Goal: Task Accomplishment & Management: Manage account settings

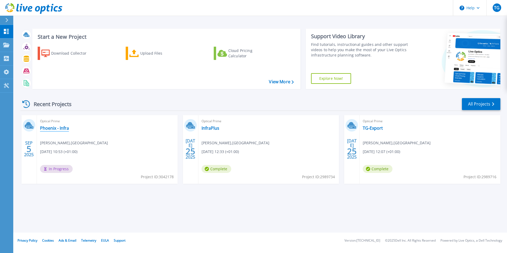
click at [61, 128] on link "Phoenix - Infra" at bounding box center [54, 127] width 29 height 5
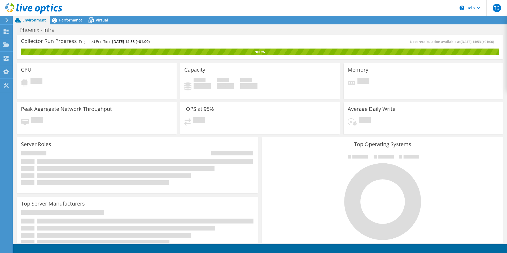
scroll to position [106, 0]
click at [116, 31] on div "Phoenix - Infra Print" at bounding box center [260, 30] width 494 height 10
click at [5, 45] on use at bounding box center [6, 44] width 6 height 5
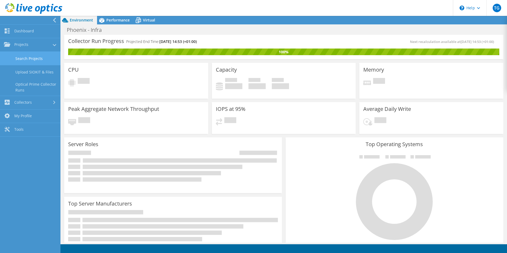
click at [28, 58] on link "Search Projects" at bounding box center [30, 59] width 60 height 14
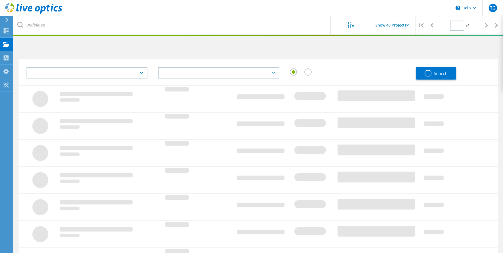
type input "1"
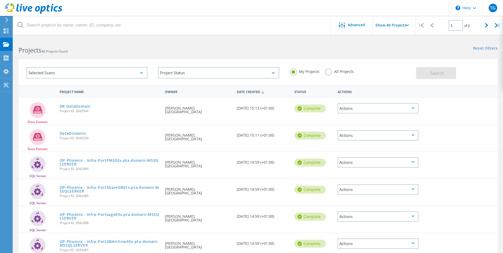
click at [386, 136] on div "Actions" at bounding box center [377, 135] width 81 height 10
click at [369, 135] on div "Download XLSX" at bounding box center [378, 135] width 80 height 8
click at [363, 111] on div "Actions" at bounding box center [377, 108] width 81 height 10
click at [365, 109] on div "Download XLSX" at bounding box center [378, 108] width 80 height 8
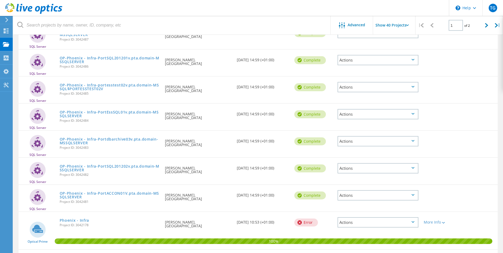
scroll to position [265, 0]
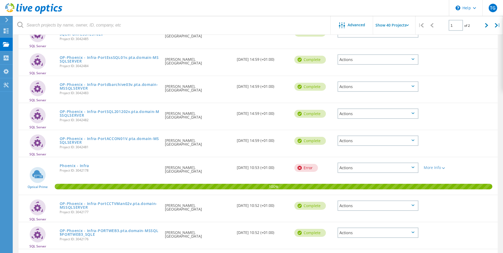
click at [354, 169] on div "Actions" at bounding box center [377, 168] width 81 height 10
click at [365, 161] on div "View Project" at bounding box center [378, 159] width 80 height 8
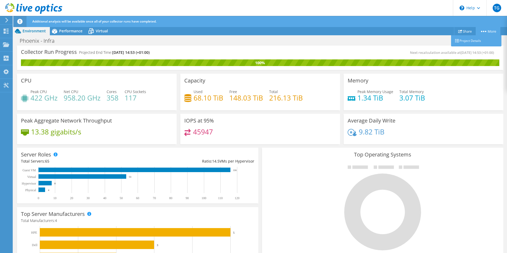
click at [485, 31] on circle at bounding box center [485, 31] width 1 height 1
click at [90, 34] on icon at bounding box center [90, 31] width 9 height 9
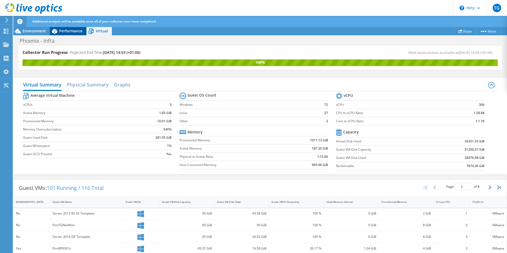
click at [77, 35] on div "Performance" at bounding box center [68, 31] width 37 height 8
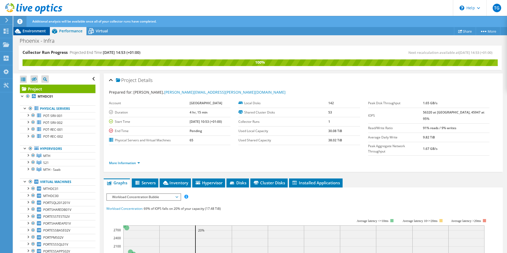
click at [41, 34] on div "Environment" at bounding box center [31, 31] width 37 height 8
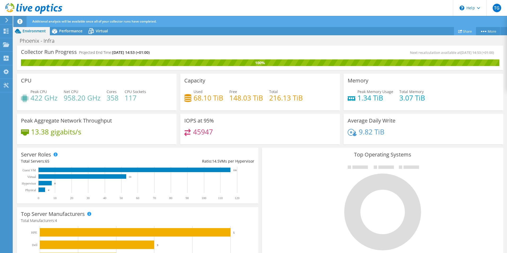
click at [464, 33] on link "Share" at bounding box center [465, 31] width 22 height 8
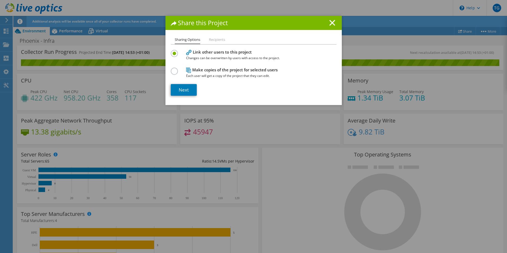
click at [198, 71] on h4 "Make copies of the project for selected users Each user will get a copy of the …" at bounding box center [252, 73] width 133 height 12
click at [212, 41] on li "Recipients" at bounding box center [217, 40] width 16 height 7
click at [173, 69] on label at bounding box center [175, 68] width 9 height 1
click at [0, 0] on input "radio" at bounding box center [0, 0] width 0 height 0
click at [186, 89] on link "Next" at bounding box center [184, 90] width 26 height 12
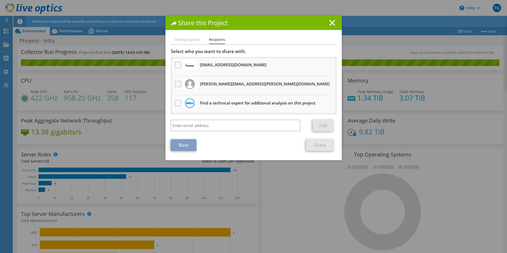
click at [175, 83] on label at bounding box center [179, 84] width 8 height 6
click at [0, 0] on input "checkbox" at bounding box center [0, 0] width 0 height 0
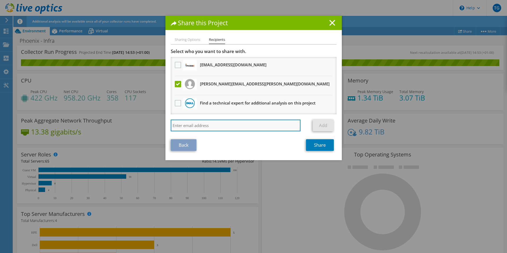
click at [243, 126] on input "search" at bounding box center [236, 126] width 130 height 12
click at [191, 122] on input "search" at bounding box center [236, 126] width 130 height 12
type input "liam.alex"
click at [182, 39] on li "Sharing Options" at bounding box center [187, 40] width 25 height 7
click at [331, 23] on line at bounding box center [332, 22] width 5 height 5
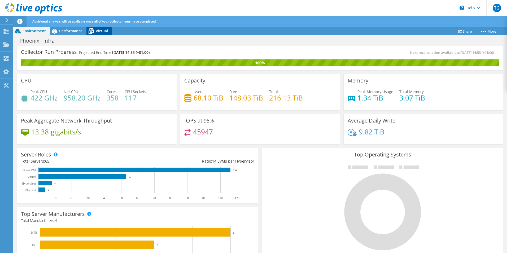
click at [93, 32] on icon at bounding box center [91, 31] width 5 height 4
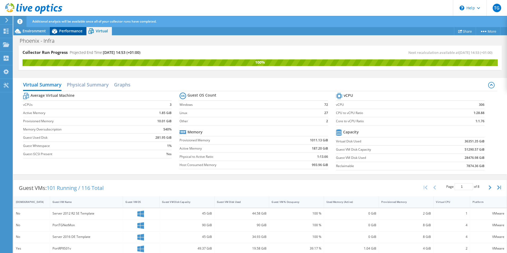
click at [69, 32] on span "Performance" at bounding box center [70, 30] width 23 height 5
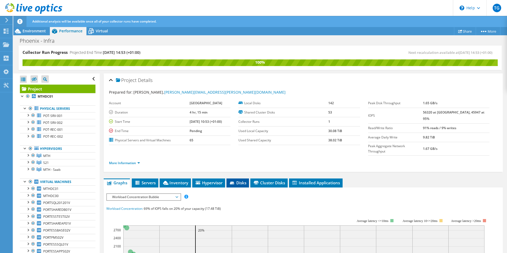
click at [231, 182] on icon at bounding box center [232, 183] width 4 height 3
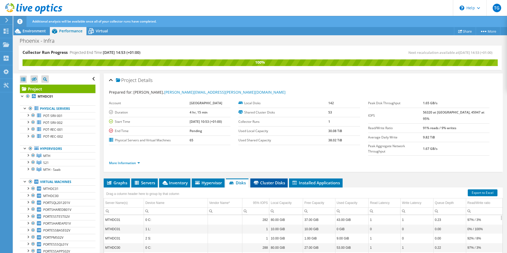
click at [273, 180] on span "Cluster Disks" at bounding box center [269, 182] width 32 height 5
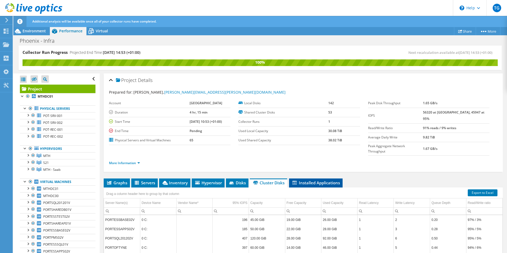
click at [315, 180] on span "Installed Applications" at bounding box center [316, 182] width 48 height 5
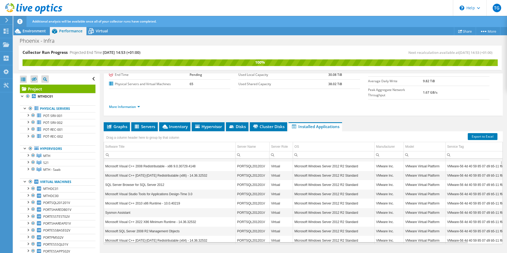
scroll to position [986, 0]
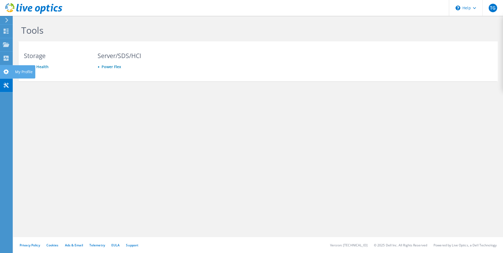
click at [6, 72] on icon at bounding box center [6, 71] width 6 height 5
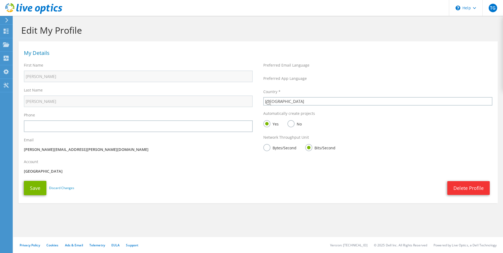
select select "75"
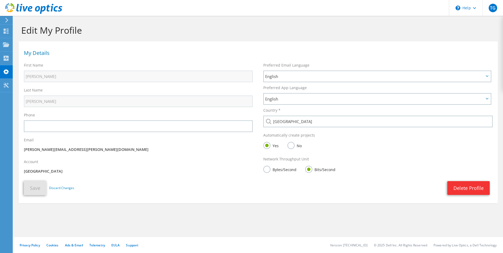
click at [291, 146] on label "No" at bounding box center [294, 145] width 14 height 7
click at [0, 0] on input "No" at bounding box center [0, 0] width 0 height 0
click at [35, 193] on button "Save" at bounding box center [35, 188] width 23 height 14
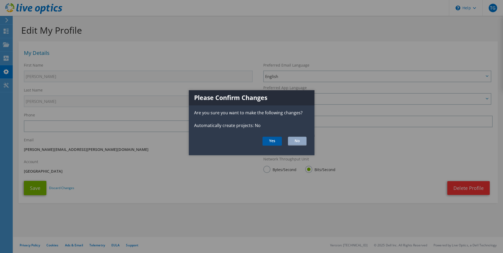
click at [270, 144] on button "Yes" at bounding box center [271, 141] width 19 height 9
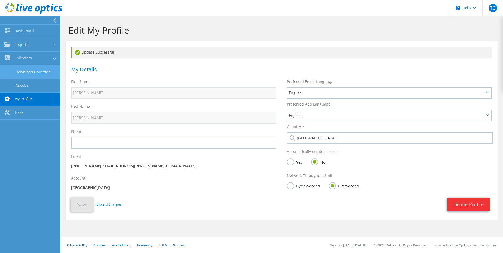
click at [32, 75] on link "Download Collector" at bounding box center [30, 72] width 60 height 14
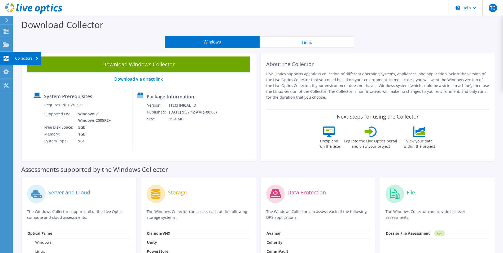
click at [24, 61] on div "Collectors" at bounding box center [26, 58] width 29 height 13
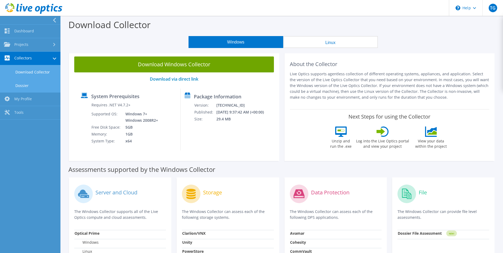
click at [23, 87] on link "Dossier" at bounding box center [30, 86] width 60 height 14
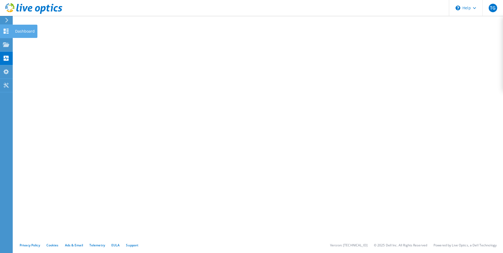
click at [3, 34] on div at bounding box center [6, 32] width 6 height 6
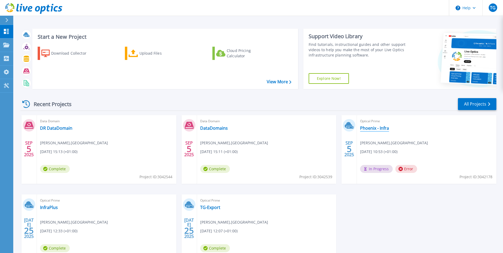
click at [379, 128] on link "Phoenix - Infra" at bounding box center [374, 127] width 29 height 5
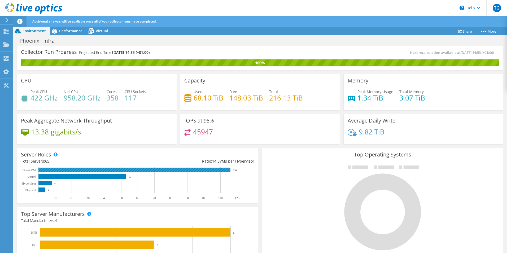
scroll to position [133, 0]
click at [450, 62] on div "100%" at bounding box center [260, 63] width 478 height 6
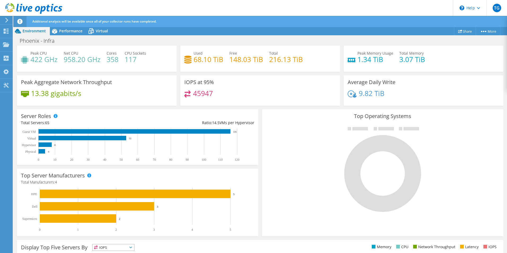
scroll to position [0, 0]
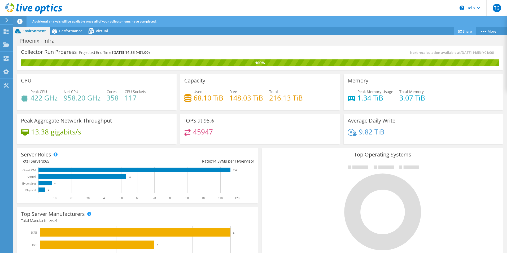
click at [465, 28] on link "Share" at bounding box center [465, 31] width 22 height 8
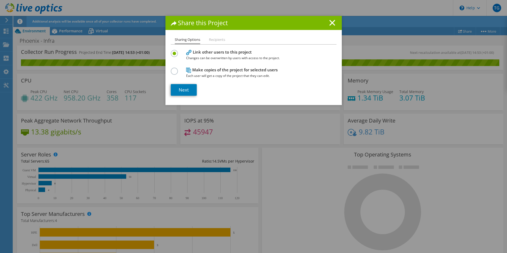
click at [233, 70] on h4 "Make copies of the project for selected users Each user will get a copy of the …" at bounding box center [252, 73] width 133 height 12
click at [172, 69] on label at bounding box center [175, 68] width 9 height 1
click at [0, 0] on input "radio" at bounding box center [0, 0] width 0 height 0
click at [174, 51] on label at bounding box center [175, 50] width 9 height 1
click at [0, 0] on input "radio" at bounding box center [0, 0] width 0 height 0
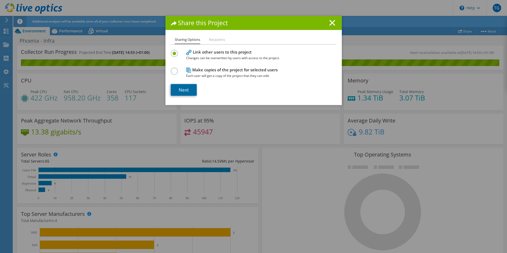
click at [183, 91] on link "Next" at bounding box center [184, 90] width 26 height 12
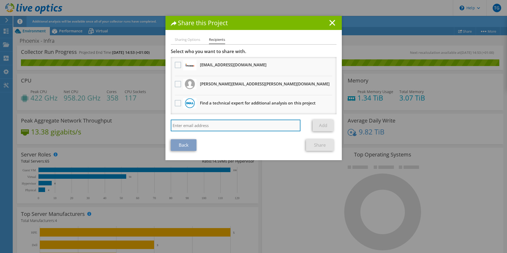
click at [203, 124] on input "search" at bounding box center [236, 126] width 130 height 12
click at [220, 123] on input "search" at bounding box center [236, 126] width 130 height 12
paste input "liam.alexander@portoftyne.co.uk"
type input "liam.alexander@portoftyne.co.uk"
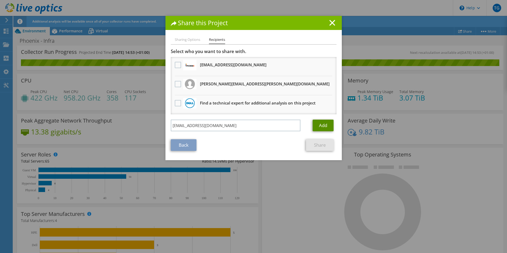
click at [318, 126] on link "Add" at bounding box center [323, 126] width 21 height 12
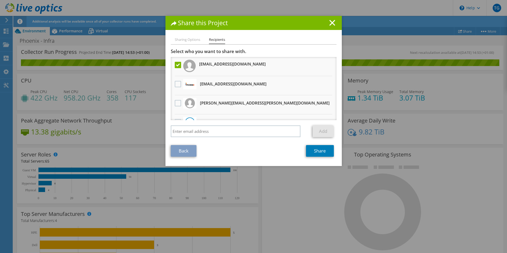
click at [173, 103] on div at bounding box center [177, 103] width 9 height 11
click at [175, 103] on label at bounding box center [179, 103] width 8 height 6
click at [0, 0] on input "checkbox" at bounding box center [0, 0] width 0 height 0
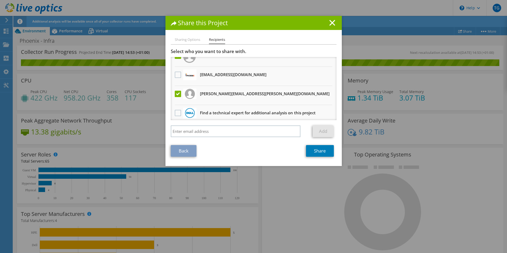
scroll to position [13, 0]
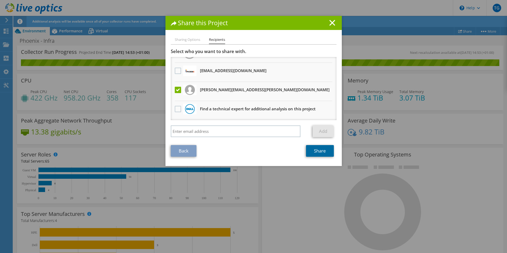
click at [316, 152] on link "Share" at bounding box center [320, 151] width 28 height 12
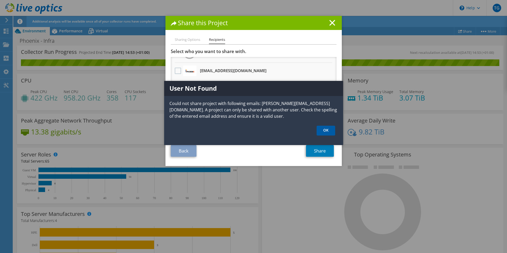
drag, startPoint x: 326, startPoint y: 131, endPoint x: 302, endPoint y: 135, distance: 23.7
click at [326, 131] on link "OK" at bounding box center [326, 131] width 19 height 10
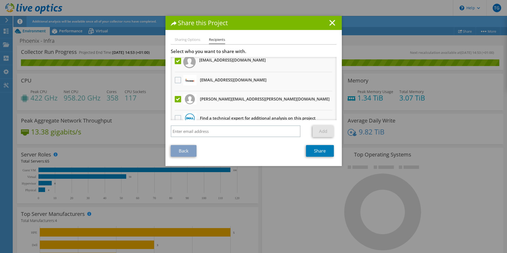
scroll to position [0, 0]
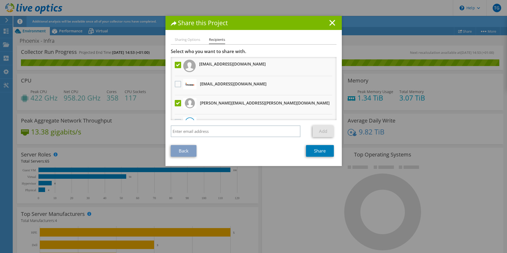
click at [177, 102] on label at bounding box center [179, 103] width 8 height 6
click at [0, 0] on input "checkbox" at bounding box center [0, 0] width 0 height 0
click at [178, 64] on label at bounding box center [179, 65] width 8 height 6
click at [0, 0] on input "checkbox" at bounding box center [0, 0] width 0 height 0
click at [187, 37] on li "Sharing Options" at bounding box center [187, 40] width 25 height 7
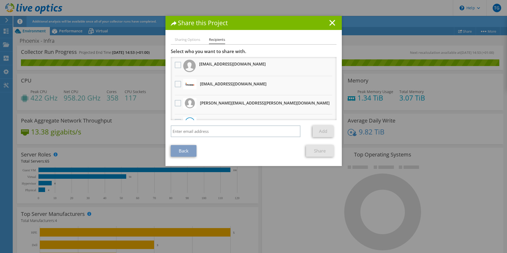
click at [190, 39] on li "Sharing Options" at bounding box center [187, 40] width 25 height 7
click at [331, 25] on icon at bounding box center [332, 23] width 6 height 6
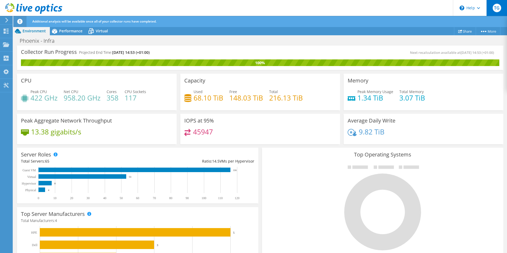
click at [492, 9] on div "TG" at bounding box center [496, 8] width 21 height 16
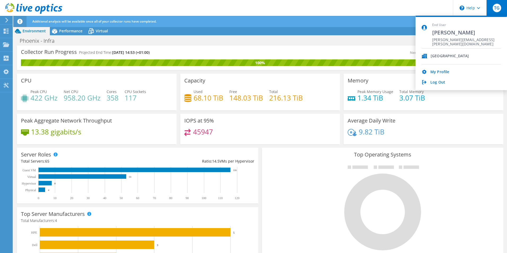
click at [442, 54] on div "[GEOGRAPHIC_DATA]" at bounding box center [450, 56] width 38 height 5
click at [426, 55] on icon at bounding box center [425, 56] width 6 height 5
click at [425, 55] on icon at bounding box center [425, 56] width 6 height 5
click at [426, 55] on icon at bounding box center [425, 56] width 6 height 5
click at [444, 57] on div "[GEOGRAPHIC_DATA]" at bounding box center [450, 56] width 38 height 5
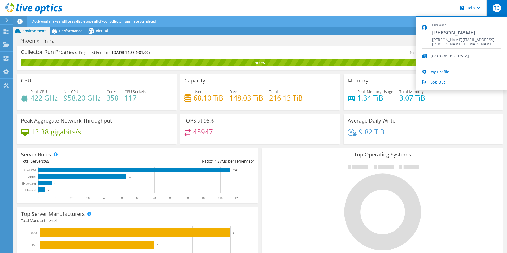
click at [444, 57] on div "[GEOGRAPHIC_DATA]" at bounding box center [450, 56] width 38 height 5
click at [447, 38] on span "[PERSON_NAME][EMAIL_ADDRESS][PERSON_NAME][DOMAIN_NAME]" at bounding box center [466, 40] width 69 height 5
click at [8, 71] on use at bounding box center [5, 71] width 5 height 5
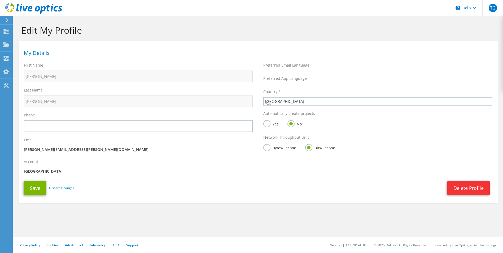
select select "75"
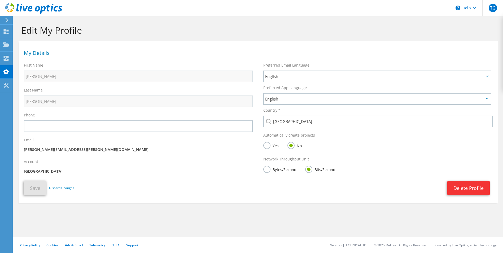
click at [7, 20] on use at bounding box center [6, 20] width 3 height 5
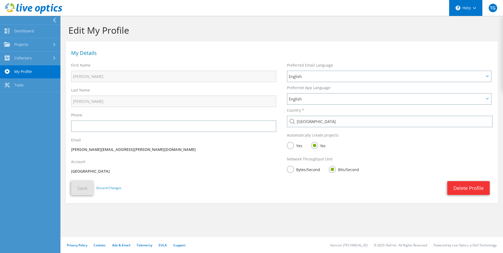
click at [475, 11] on div "\n Help" at bounding box center [465, 8] width 33 height 16
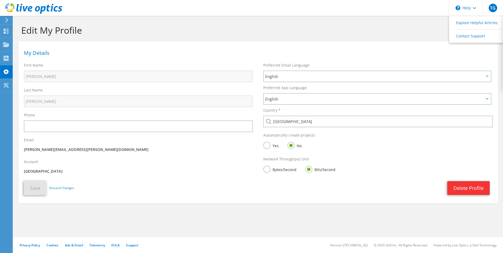
drag, startPoint x: 24, startPoint y: 7, endPoint x: 12, endPoint y: 7, distance: 11.9
click at [24, 7] on use at bounding box center [33, 8] width 57 height 11
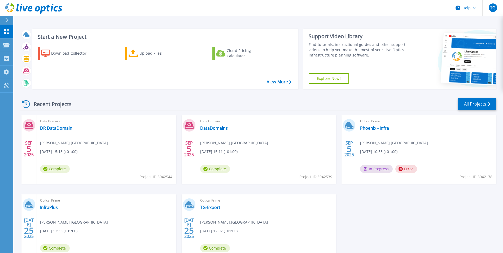
click at [352, 126] on icon at bounding box center [349, 125] width 8 height 6
click at [402, 170] on icon at bounding box center [400, 169] width 4 height 4
drag, startPoint x: 402, startPoint y: 170, endPoint x: 364, endPoint y: 125, distance: 58.9
click at [364, 125] on div "Optical Prime Phoenix - Infra Thomas Goode , Port of Tyne 09/05/2025, 10:53 (+0…" at bounding box center [426, 149] width 139 height 69
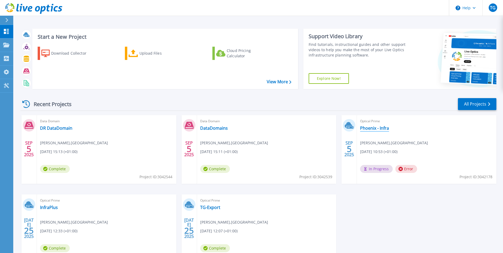
click at [367, 128] on link "Phoenix - Infra" at bounding box center [374, 127] width 29 height 5
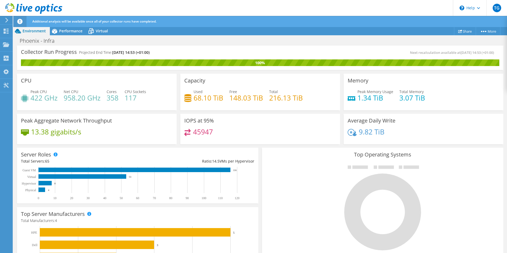
click at [63, 58] on div "Collector Run Progress Projected End Time: [DATE] 14:53 (+01:00)" at bounding box center [140, 55] width 239 height 10
click at [69, 32] on span "Performance" at bounding box center [70, 30] width 23 height 5
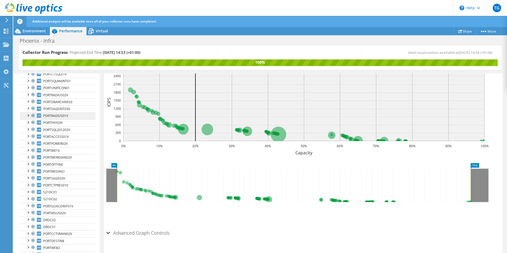
scroll to position [371, 0]
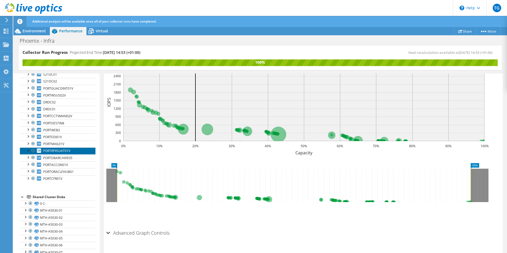
click at [74, 150] on link "PORTRPIISUAT01V" at bounding box center [58, 150] width 76 height 7
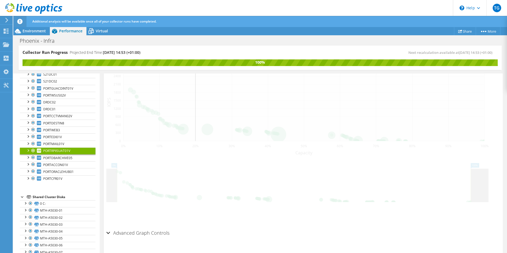
scroll to position [132, 0]
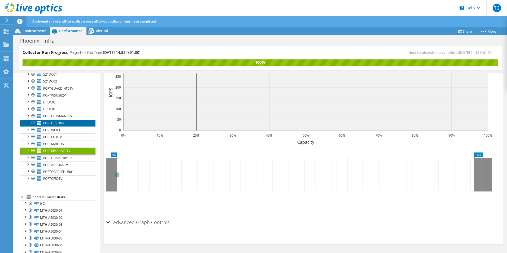
click at [66, 121] on link "PORTDESTIN8" at bounding box center [58, 123] width 76 height 7
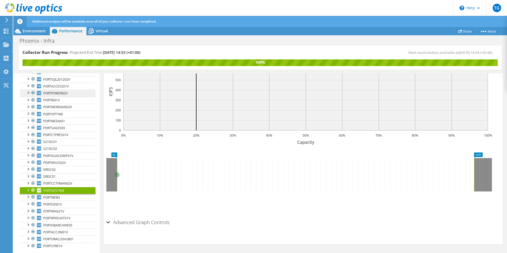
scroll to position [239, 0]
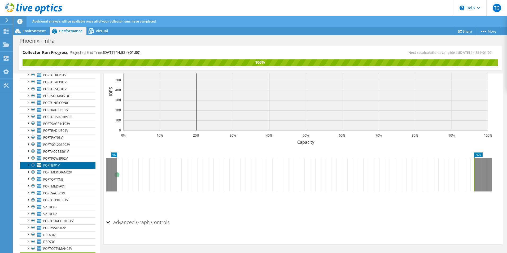
click at [54, 165] on span "PORTBI01V" at bounding box center [51, 165] width 16 height 5
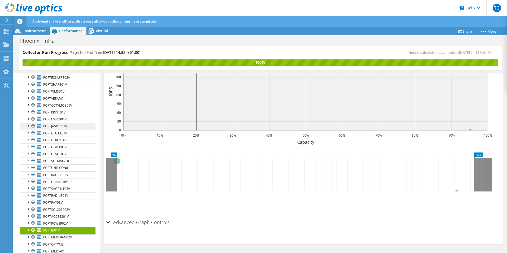
scroll to position [159, 0]
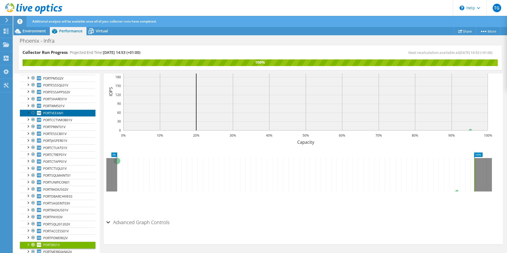
click at [55, 113] on span "PORTVEEAM1" at bounding box center [53, 113] width 20 height 5
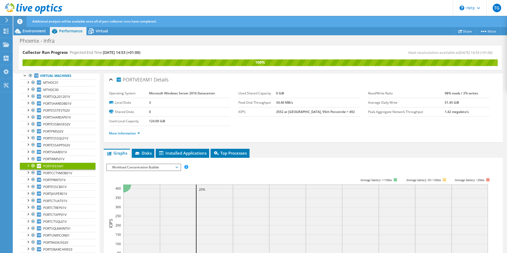
scroll to position [0, 0]
click at [141, 154] on icon at bounding box center [137, 153] width 5 height 3
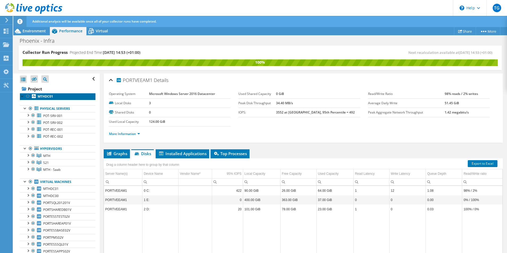
click at [49, 95] on b "MTHDC01" at bounding box center [45, 96] width 15 height 5
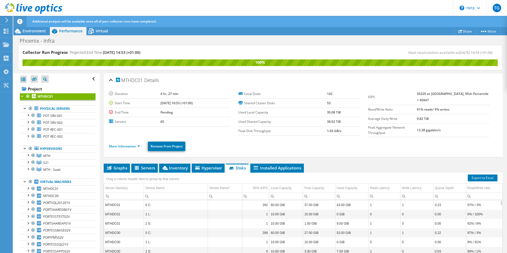
click at [127, 147] on li "More Information" at bounding box center [126, 146] width 34 height 6
click at [131, 146] on link "More Information" at bounding box center [124, 146] width 31 height 5
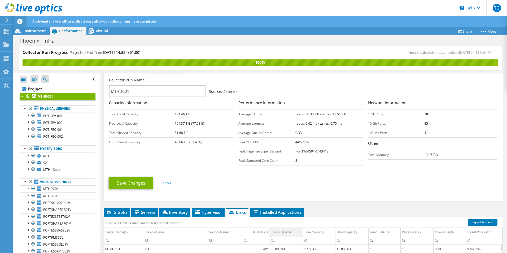
scroll to position [174, 0]
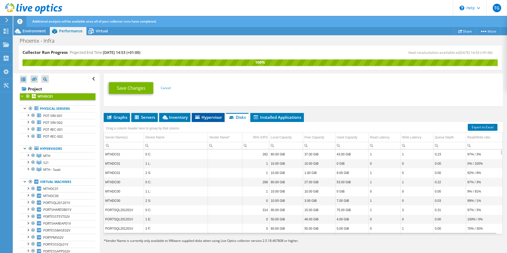
click at [211, 117] on span "Hypervisor" at bounding box center [208, 117] width 28 height 5
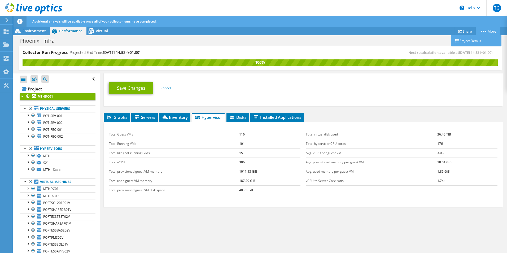
click at [485, 31] on icon at bounding box center [483, 31] width 5 height 1
click at [475, 41] on link "Project Details" at bounding box center [476, 40] width 50 height 11
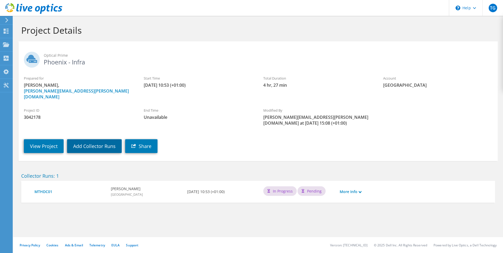
click at [86, 139] on link "Add Collector Runs" at bounding box center [94, 146] width 55 height 14
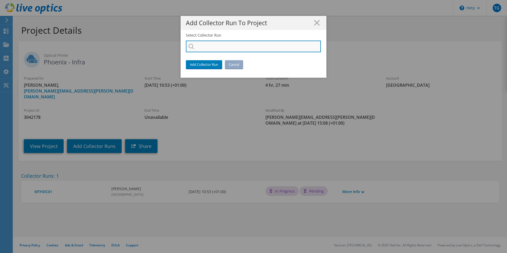
click at [223, 49] on input "Select Collector Run" at bounding box center [253, 47] width 135 height 12
click at [209, 47] on input "Select Collector Run" at bounding box center [253, 47] width 135 height 12
type input "s"
type input "d"
type input "p"
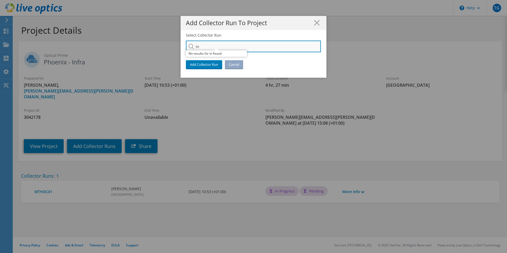
type input "i"
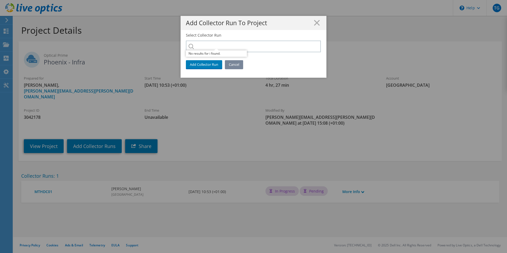
click at [232, 63] on link "Cancel" at bounding box center [234, 64] width 18 height 8
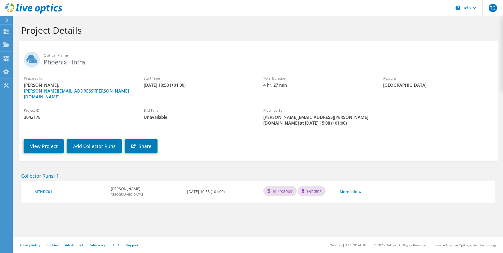
click at [359, 190] on div "More Info" at bounding box center [356, 191] width 38 height 11
click at [359, 189] on link "More Info" at bounding box center [351, 192] width 22 height 6
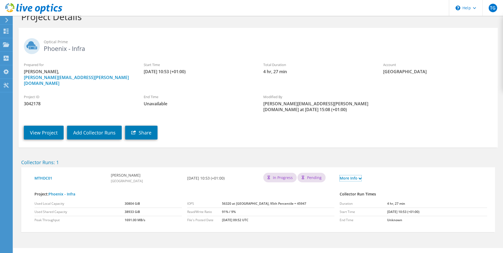
scroll to position [19, 0]
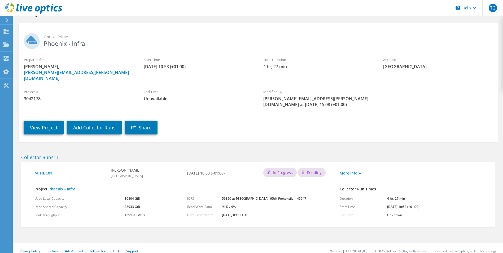
click at [47, 170] on link "MTHDC01" at bounding box center [69, 173] width 71 height 6
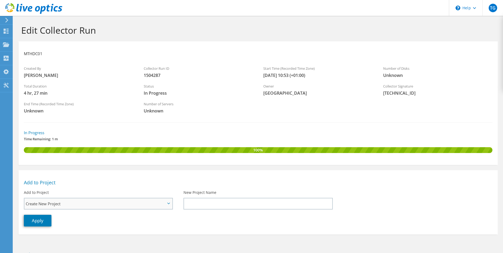
click at [86, 204] on span "Create New Project" at bounding box center [96, 203] width 140 height 6
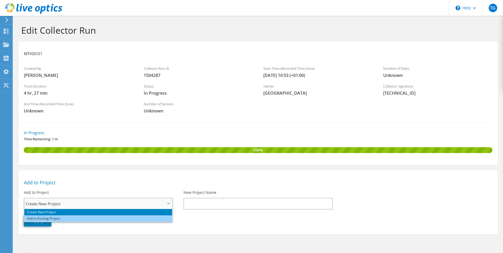
click at [77, 218] on li "Add to Existing Project" at bounding box center [98, 218] width 148 height 6
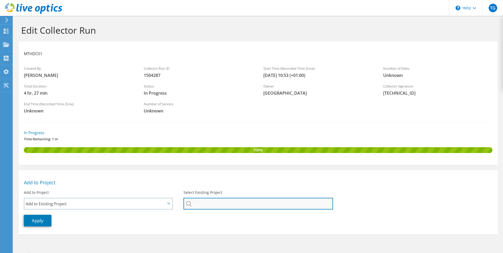
click at [205, 207] on input "Select Existing Project" at bounding box center [257, 204] width 149 height 12
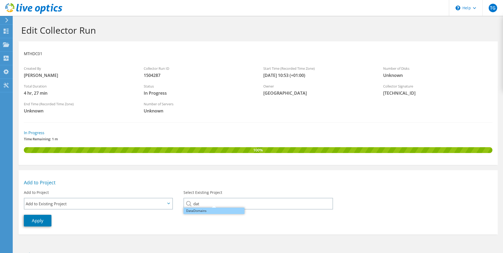
click at [205, 208] on li "DataDomains" at bounding box center [213, 211] width 61 height 6
type input "DataDomains"
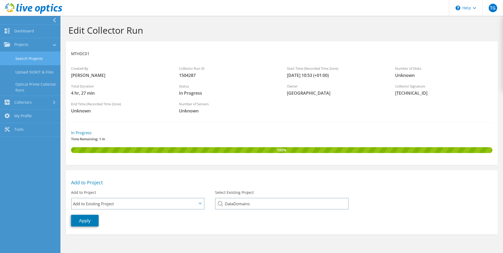
click at [32, 56] on link "Search Projects" at bounding box center [30, 59] width 60 height 14
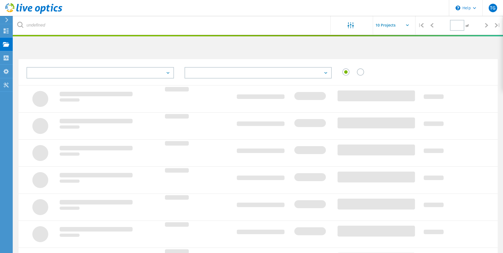
type input "1"
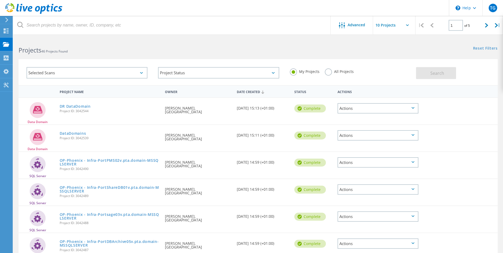
click at [374, 139] on div "Actions" at bounding box center [377, 135] width 81 height 10
click at [372, 128] on div "Project Details" at bounding box center [378, 127] width 80 height 8
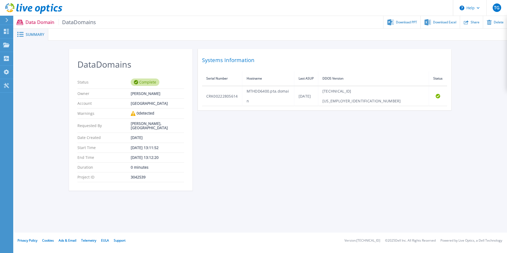
click at [86, 21] on span "DataDomains" at bounding box center [78, 22] width 38 height 6
click at [468, 23] on icon at bounding box center [466, 22] width 5 height 5
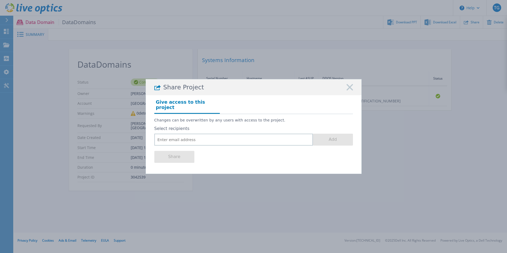
click at [348, 90] on icon at bounding box center [350, 87] width 6 height 6
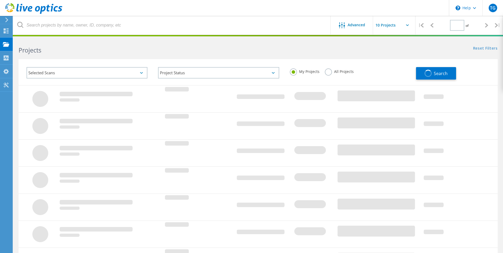
type input "1"
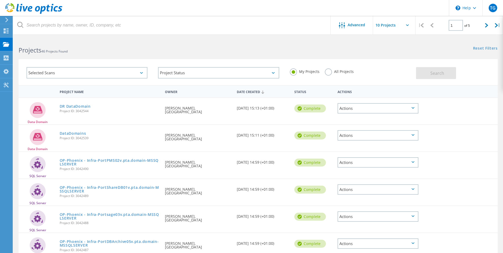
click at [333, 73] on label "All Projects" at bounding box center [339, 70] width 29 height 5
click at [0, 0] on input "All Projects" at bounding box center [0, 0] width 0 height 0
click at [431, 74] on span "Search" at bounding box center [437, 73] width 14 height 6
click at [380, 162] on div "Actions" at bounding box center [377, 162] width 81 height 10
click at [462, 141] on div "Data Domain DataDomains Project ID: 3042539 Requested By [PERSON_NAME], [GEOGRA…" at bounding box center [258, 138] width 479 height 27
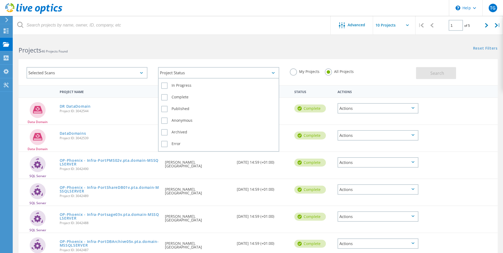
click at [217, 73] on div "Project Status" at bounding box center [218, 72] width 121 height 11
click at [161, 144] on label "Error" at bounding box center [218, 144] width 115 height 6
click at [0, 0] on input "Error" at bounding box center [0, 0] width 0 height 0
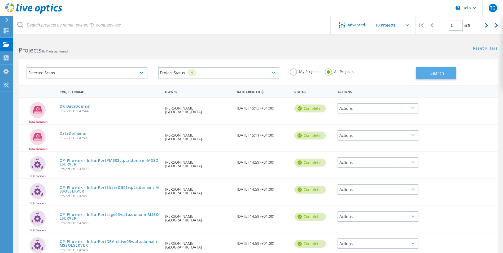
click at [449, 72] on button "Search" at bounding box center [436, 73] width 40 height 12
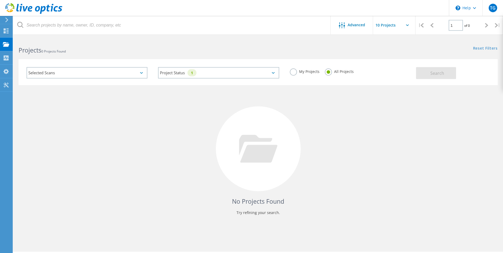
click at [129, 73] on div "Selected Scans" at bounding box center [87, 72] width 121 height 11
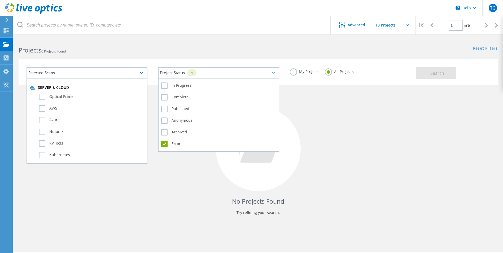
click at [209, 73] on div "Project Status 1" at bounding box center [218, 72] width 121 height 11
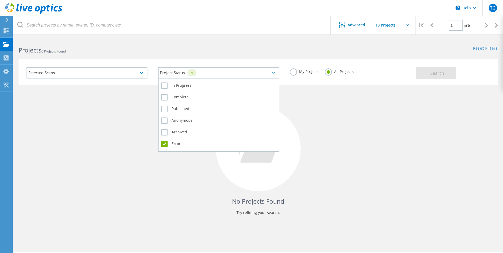
drag, startPoint x: 169, startPoint y: 87, endPoint x: 168, endPoint y: 93, distance: 5.5
click at [169, 87] on label "In Progress" at bounding box center [218, 85] width 115 height 6
click at [0, 0] on input "In Progress" at bounding box center [0, 0] width 0 height 0
click at [164, 138] on div "Archived" at bounding box center [218, 134] width 115 height 12
click at [166, 86] on label "In Progress" at bounding box center [218, 85] width 115 height 6
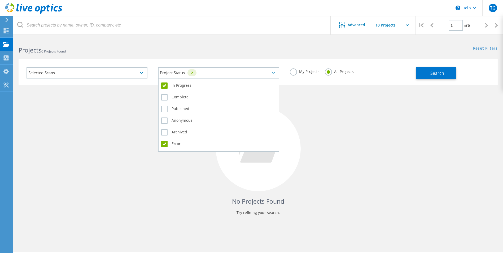
click at [0, 0] on input "In Progress" at bounding box center [0, 0] width 0 height 0
click at [165, 144] on label "Error" at bounding box center [218, 144] width 115 height 6
click at [0, 0] on input "Error" at bounding box center [0, 0] width 0 height 0
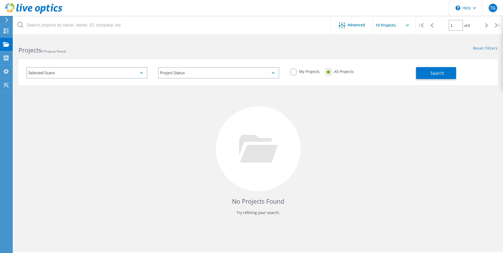
drag, startPoint x: 130, startPoint y: 100, endPoint x: 112, endPoint y: 86, distance: 23.4
click at [130, 100] on div "No Projects Found Try refining your search." at bounding box center [258, 153] width 479 height 137
click at [113, 78] on div "Selected Scans" at bounding box center [87, 72] width 121 height 11
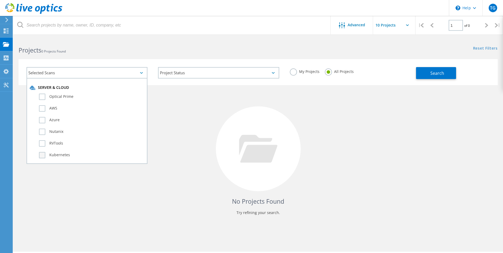
scroll to position [80, 0]
click at [296, 65] on div "My Projects All Projects" at bounding box center [349, 72] width 131 height 20
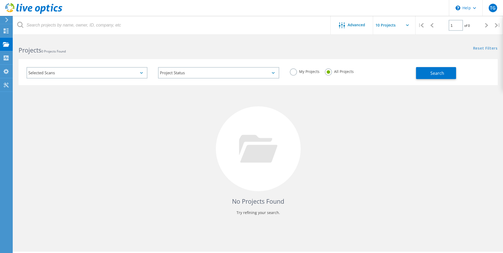
click at [296, 73] on label "My Projects" at bounding box center [305, 70] width 30 height 5
click at [0, 0] on input "My Projects" at bounding box center [0, 0] width 0 height 0
click at [297, 73] on label "My Projects" at bounding box center [305, 70] width 30 height 5
click at [0, 0] on input "My Projects" at bounding box center [0, 0] width 0 height 0
click at [441, 74] on span "Search" at bounding box center [437, 73] width 14 height 6
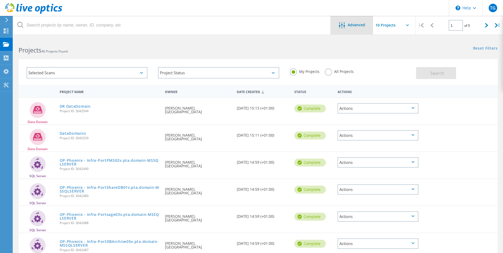
click at [350, 24] on span "Advanced" at bounding box center [356, 25] width 17 height 4
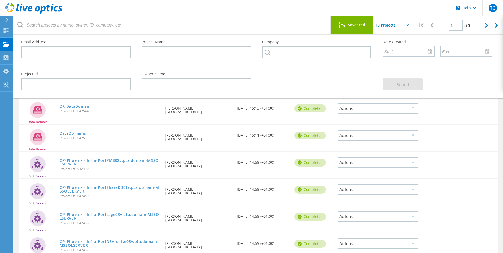
click at [397, 27] on input "text" at bounding box center [399, 25] width 53 height 19
click at [398, 65] on div "Show 40 Projects" at bounding box center [399, 65] width 52 height 9
type input "Show 40 Projects"
click at [480, 106] on div "Data Domain DR DataDomain Project ID: 3042544 Requested By [PERSON_NAME], [GEOG…" at bounding box center [258, 111] width 479 height 27
click at [488, 28] on div at bounding box center [486, 25] width 11 height 19
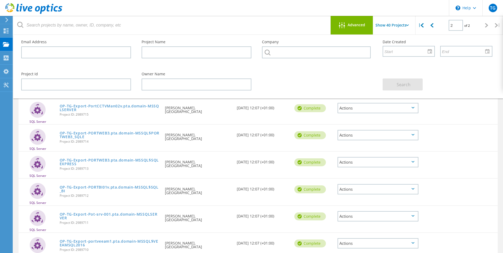
scroll to position [0, 0]
click at [432, 25] on icon at bounding box center [431, 25] width 3 height 5
type input "1"
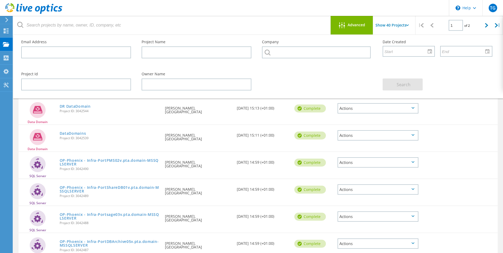
click at [457, 121] on div "Data Domain DR DataDomain Project ID: 3042544 Requested By [PERSON_NAME], [GEOG…" at bounding box center [258, 111] width 479 height 27
drag, startPoint x: 393, startPoint y: 28, endPoint x: 384, endPoint y: 28, distance: 8.8
click at [392, 28] on input "Show 40 Projects" at bounding box center [399, 25] width 53 height 19
drag, startPoint x: 384, startPoint y: 28, endPoint x: 354, endPoint y: 24, distance: 29.7
click at [354, 24] on span "Advanced" at bounding box center [356, 25] width 17 height 4
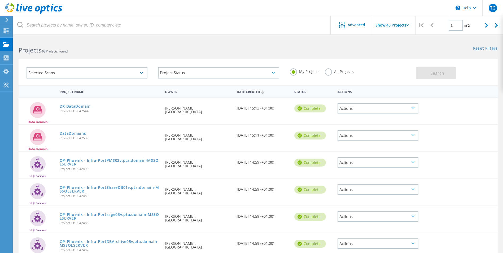
click at [42, 139] on icon at bounding box center [37, 136] width 9 height 7
click at [0, 0] on div "Projects" at bounding box center [0, 0] width 0 height 0
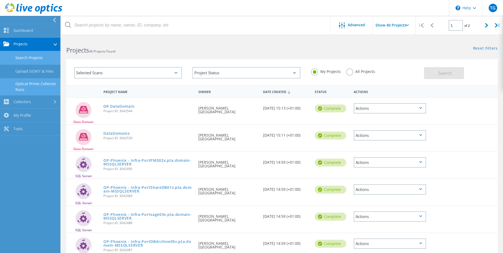
click at [42, 88] on link "Optical Prime Collector Runs" at bounding box center [30, 86] width 60 height 17
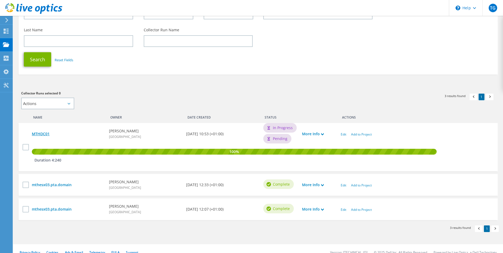
scroll to position [70, 0]
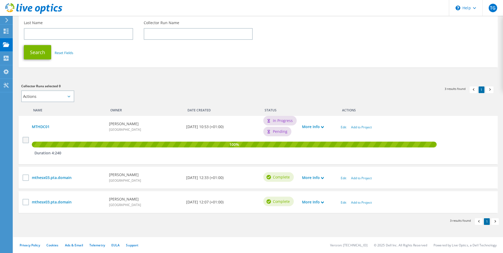
click at [25, 140] on label at bounding box center [27, 140] width 8 height 6
click at [0, 0] on input "checkbox" at bounding box center [0, 0] width 0 height 0
click at [56, 96] on select "Actions Add to new project Add to existing project" at bounding box center [47, 96] width 53 height 12
click at [132, 93] on div "Collector Runs selected 1 Actions Add to new project Add to existing project Ap…" at bounding box center [136, 92] width 231 height 19
click at [25, 181] on label at bounding box center [27, 177] width 8 height 6
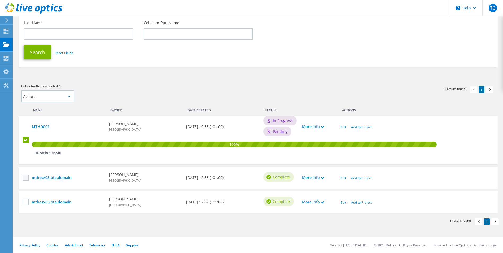
click at [0, 0] on input "checkbox" at bounding box center [0, 0] width 0 height 0
click at [25, 203] on label at bounding box center [27, 202] width 8 height 6
click at [0, 0] on input "checkbox" at bounding box center [0, 0] width 0 height 0
click at [325, 127] on div "More Info" at bounding box center [318, 126] width 39 height 11
click at [323, 127] on icon at bounding box center [322, 127] width 3 height 3
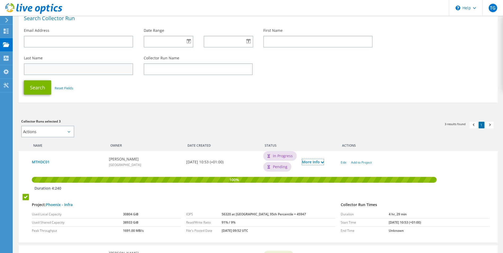
scroll to position [0, 0]
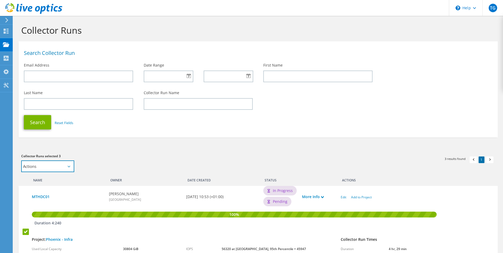
click at [67, 166] on select "Actions Add to new project Add to existing project" at bounding box center [47, 166] width 53 height 12
click at [21, 160] on select "Actions Add to new project Add to existing project" at bounding box center [47, 166] width 53 height 12
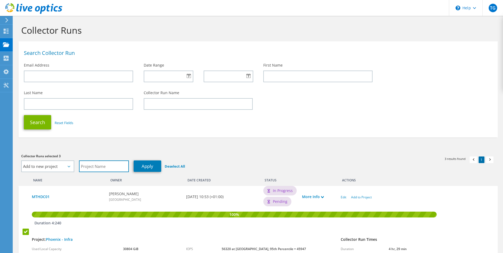
click at [117, 168] on input "text" at bounding box center [104, 166] width 50 height 12
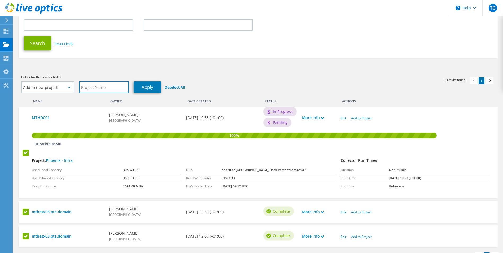
scroll to position [80, 0]
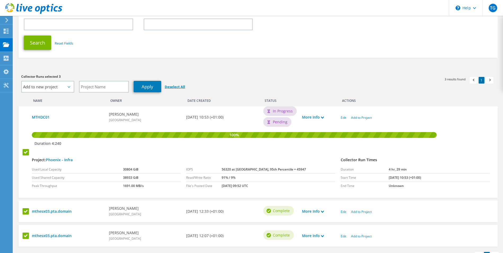
click at [169, 88] on link "Deselect All" at bounding box center [175, 86] width 20 height 5
select select "Actions"
click at [27, 233] on label at bounding box center [27, 236] width 8 height 6
click at [0, 0] on input "checkbox" at bounding box center [0, 0] width 0 height 0
click at [27, 212] on label at bounding box center [27, 211] width 8 height 6
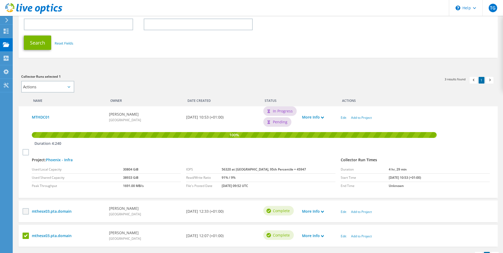
click at [0, 0] on input "checkbox" at bounding box center [0, 0] width 0 height 0
click at [351, 211] on link "Add to Project" at bounding box center [361, 211] width 21 height 5
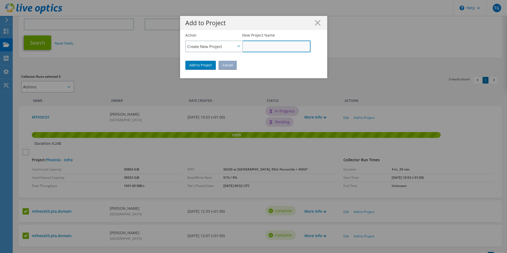
click at [253, 48] on input "New Project Name" at bounding box center [276, 47] width 68 height 12
click at [231, 47] on span "Create New Project" at bounding box center [211, 46] width 48 height 6
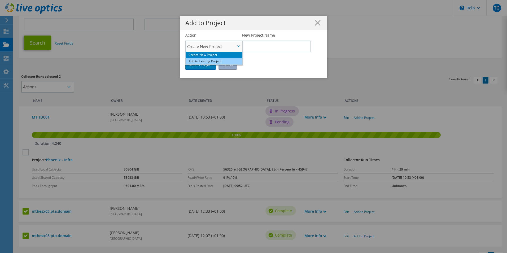
click at [205, 60] on li "Add to Existing Project" at bounding box center [214, 61] width 56 height 6
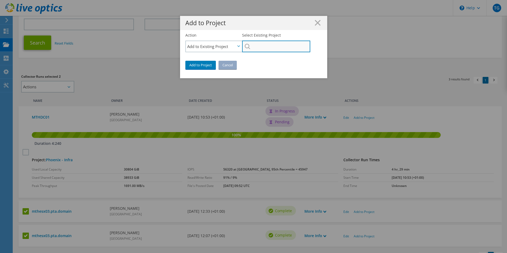
click at [257, 48] on input "Select Existing Project" at bounding box center [276, 47] width 68 height 12
click at [255, 52] on li "Phoenix - Infra" at bounding box center [272, 53] width 61 height 6
type input "Phoenix - Infra"
click at [207, 62] on link "Add to Project" at bounding box center [200, 65] width 30 height 8
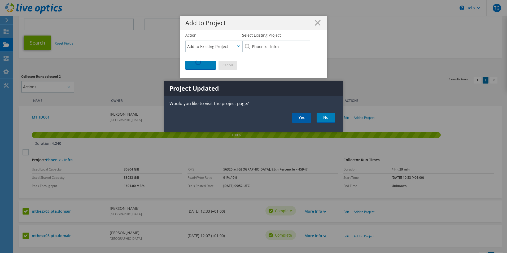
click at [307, 117] on link "Yes" at bounding box center [301, 118] width 19 height 10
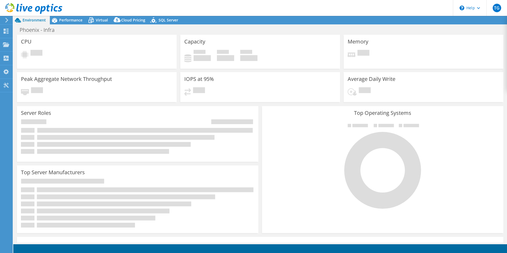
select select "USD"
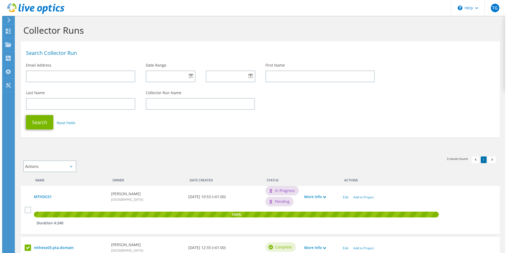
scroll to position [70, 0]
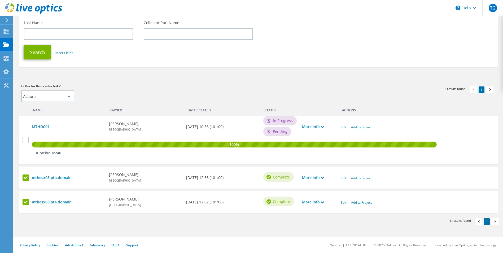
click at [362, 202] on link "Add to Project" at bounding box center [361, 202] width 21 height 5
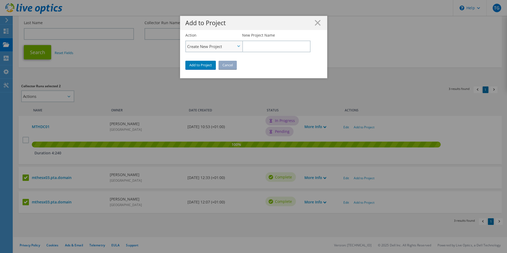
click at [231, 47] on span "Create New Project" at bounding box center [211, 46] width 48 height 6
click at [220, 62] on li "Add to Existing Project" at bounding box center [214, 61] width 56 height 6
click at [255, 47] on input "Select Existing Project" at bounding box center [276, 47] width 68 height 12
click at [253, 53] on li "Phoenix - Infra" at bounding box center [272, 53] width 61 height 6
type input "Phoenix - Infra"
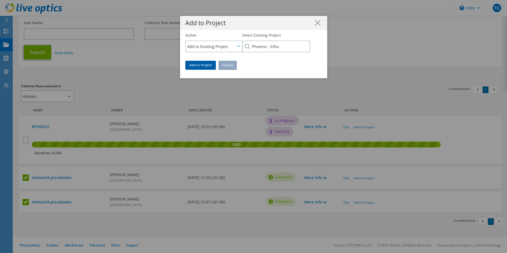
click at [208, 64] on link "Add to Project" at bounding box center [200, 65] width 30 height 8
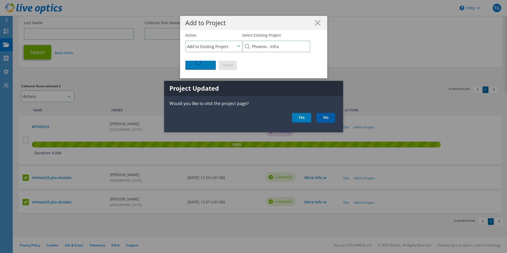
click at [321, 116] on link "No" at bounding box center [326, 118] width 19 height 10
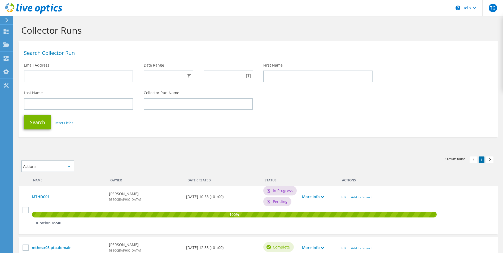
scroll to position [70, 0]
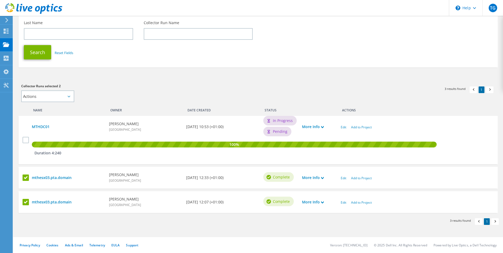
click at [177, 131] on div "[PERSON_NAME] [GEOGRAPHIC_DATA]" at bounding box center [144, 126] width 77 height 11
drag, startPoint x: 281, startPoint y: 132, endPoint x: 287, endPoint y: 131, distance: 6.4
click at [281, 132] on span "Pending" at bounding box center [280, 132] width 15 height 6
click at [317, 126] on link "More Info" at bounding box center [313, 127] width 22 height 6
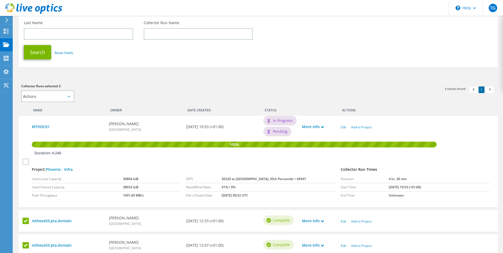
drag, startPoint x: 474, startPoint y: 134, endPoint x: 462, endPoint y: 135, distance: 12.0
click at [469, 135] on div "100% Duration 4:240" at bounding box center [260, 147] width 463 height 27
click at [28, 160] on label at bounding box center [27, 161] width 8 height 6
click at [0, 0] on input "checkbox" at bounding box center [0, 0] width 0 height 0
click at [62, 96] on select "Actions Add to new project Add to existing project" at bounding box center [47, 96] width 53 height 12
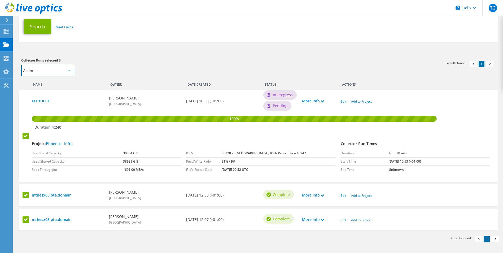
scroll to position [113, 0]
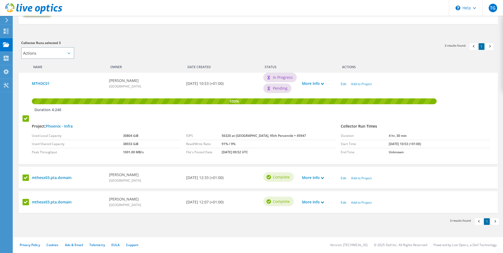
click at [26, 177] on label at bounding box center [27, 177] width 8 height 6
click at [0, 0] on input "checkbox" at bounding box center [0, 0] width 0 height 0
click at [25, 203] on label at bounding box center [27, 202] width 8 height 6
click at [0, 0] on input "checkbox" at bounding box center [0, 0] width 0 height 0
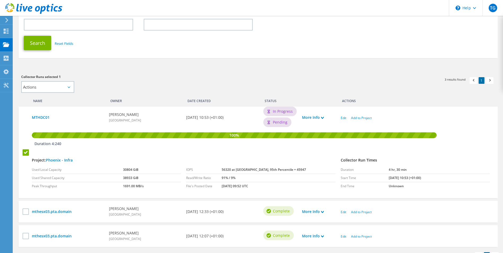
scroll to position [80, 0]
click at [43, 116] on link "MTHDC01" at bounding box center [68, 117] width 72 height 6
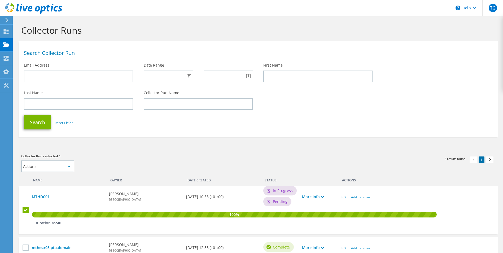
scroll to position [70, 0]
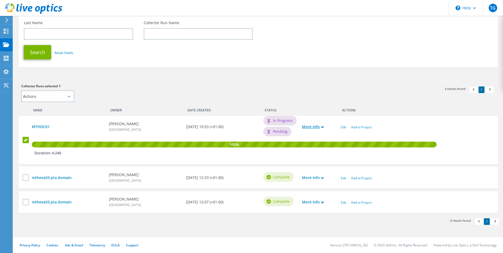
click at [321, 124] on link "More Info" at bounding box center [313, 127] width 22 height 6
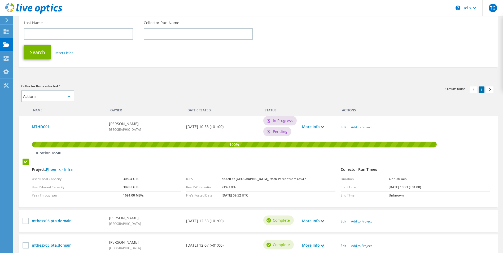
click at [67, 168] on link "Phoenix - Infra" at bounding box center [59, 169] width 27 height 5
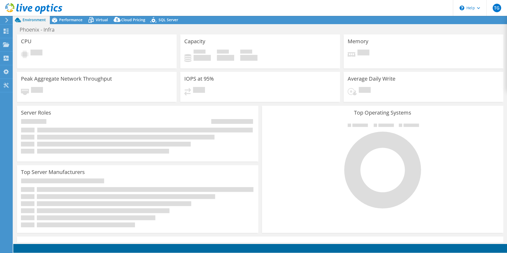
select select "USD"
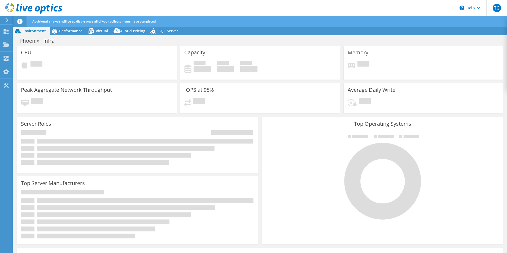
click at [205, 40] on div "Phoenix - Infra Print" at bounding box center [260, 41] width 494 height 10
click at [66, 31] on span "Performance" at bounding box center [70, 30] width 23 height 5
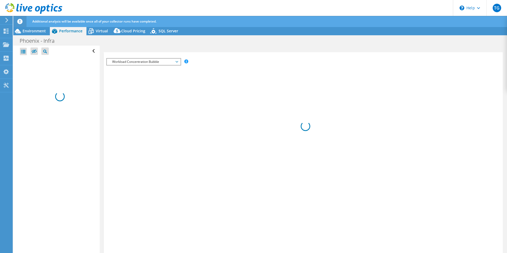
click at [158, 60] on span "Workload Concentration Bubble" at bounding box center [143, 62] width 68 height 6
click at [319, 86] on div "IOPS Disk Throughput IO Size Latency Queue Depth CPU Percentage Memory Page Fau…" at bounding box center [303, 163] width 394 height 211
click at [474, 10] on div "\n Help" at bounding box center [469, 8] width 33 height 16
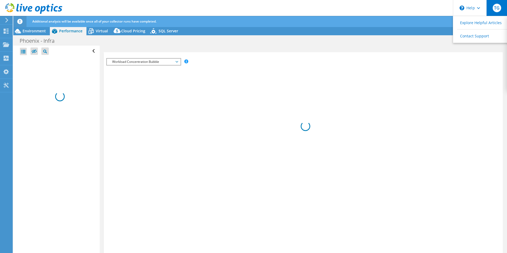
click at [494, 8] on span "TG" at bounding box center [497, 8] width 8 height 8
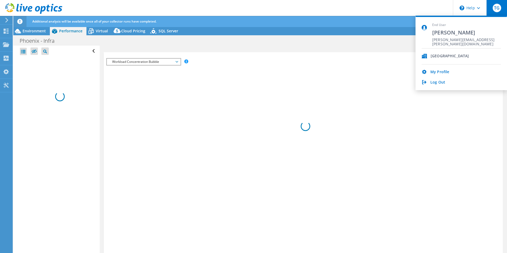
click at [345, 28] on div "TG End User Thomas Goode thomas.goode@portoftyne.co.uk Port of Tyne My Profile …" at bounding box center [253, 132] width 507 height 264
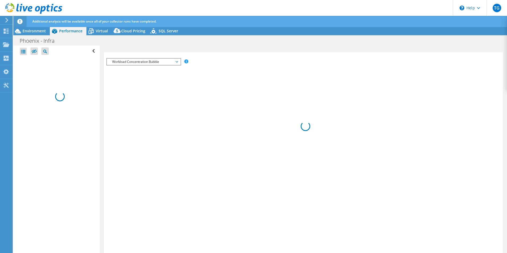
click at [31, 10] on icon at bounding box center [33, 8] width 57 height 11
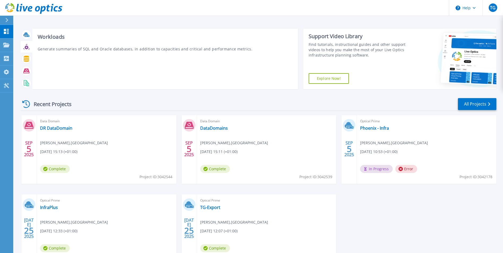
click at [29, 49] on icon at bounding box center [29, 49] width 1 height 2
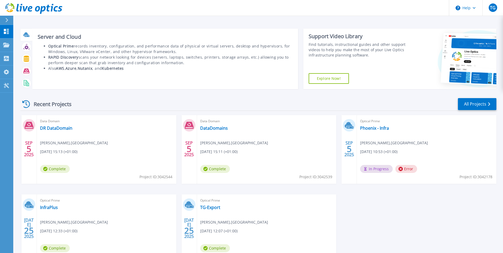
click at [28, 36] on icon at bounding box center [27, 36] width 5 height 2
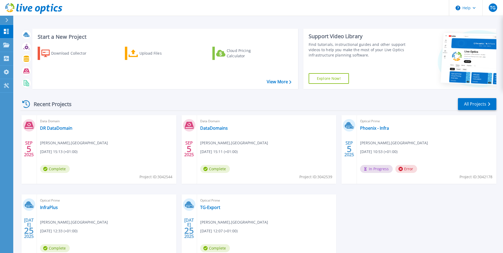
click at [83, 96] on div "Recent Projects All Projects SEP 5 2025 Data Domain DR DataDomain Thomas Goode …" at bounding box center [258, 185] width 476 height 185
click at [283, 81] on link "View More" at bounding box center [279, 81] width 25 height 5
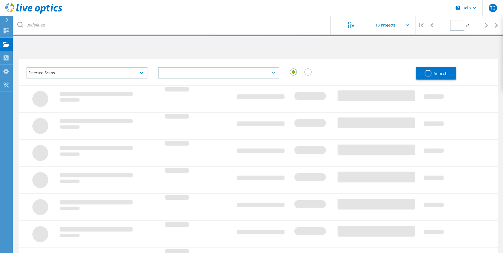
type input "1"
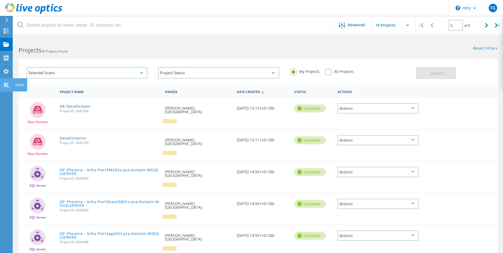
click at [7, 84] on use at bounding box center [5, 84] width 5 height 5
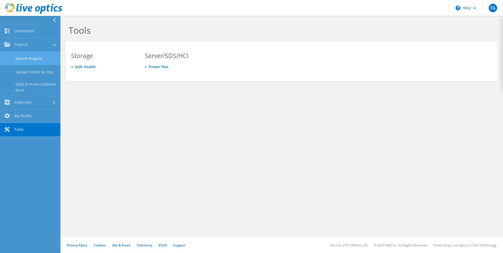
click at [31, 59] on link "Search Projects" at bounding box center [30, 59] width 60 height 14
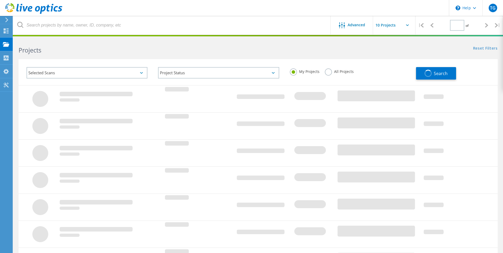
type input "1"
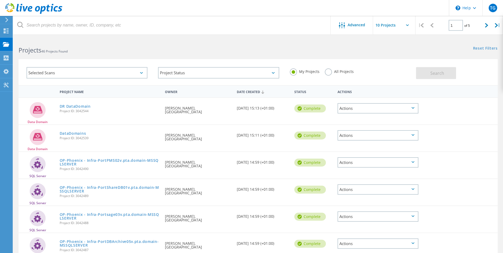
click at [359, 111] on div "Actions" at bounding box center [377, 108] width 81 height 10
click at [374, 109] on div "Download XLSX" at bounding box center [378, 108] width 80 height 8
drag, startPoint x: 374, startPoint y: 110, endPoint x: 365, endPoint y: 121, distance: 14.7
click at [365, 121] on div "Data Domain DR DataDomain Project ID: 3042544 Requested By [PERSON_NAME], [GEOG…" at bounding box center [258, 111] width 479 height 27
click at [364, 134] on div "Actions" at bounding box center [377, 135] width 81 height 10
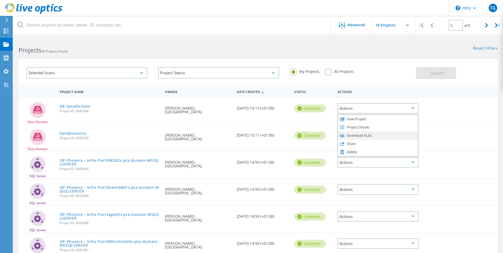
click at [361, 136] on div "Download XLSX" at bounding box center [378, 135] width 80 height 8
click at [422, 8] on header "\n Help Explore Helpful Articles Contact Support TG End User Thomas Goode [EMAI…" at bounding box center [251, 8] width 503 height 16
click at [428, 55] on div "Selected Scans Project Status In Progress Complete Published Anonymous Archived…" at bounding box center [258, 68] width 490 height 33
